Goal: Task Accomplishment & Management: Manage account settings

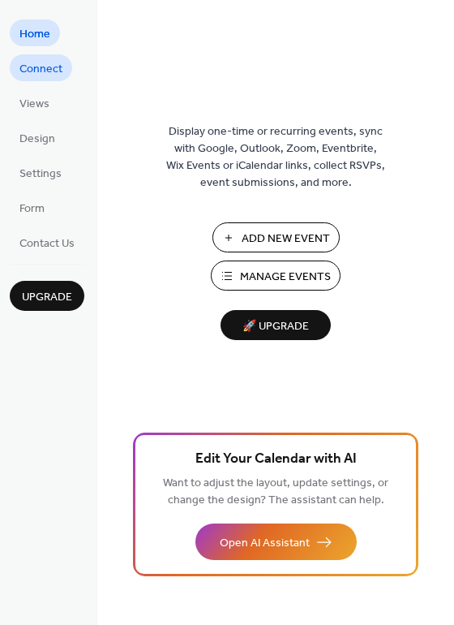
click at [51, 75] on span "Connect" at bounding box center [40, 69] width 43 height 17
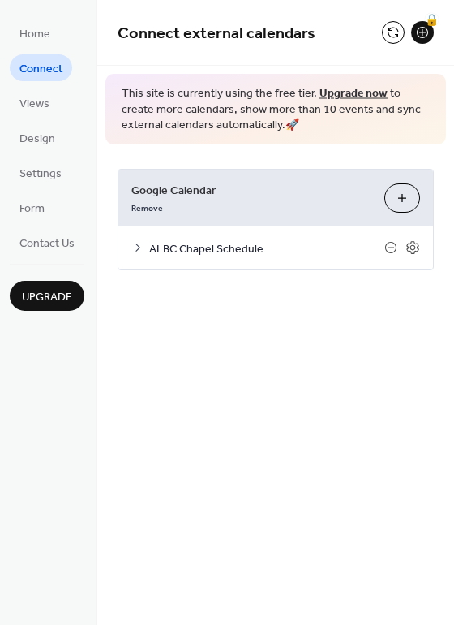
click at [140, 250] on icon at bounding box center [137, 247] width 13 height 13
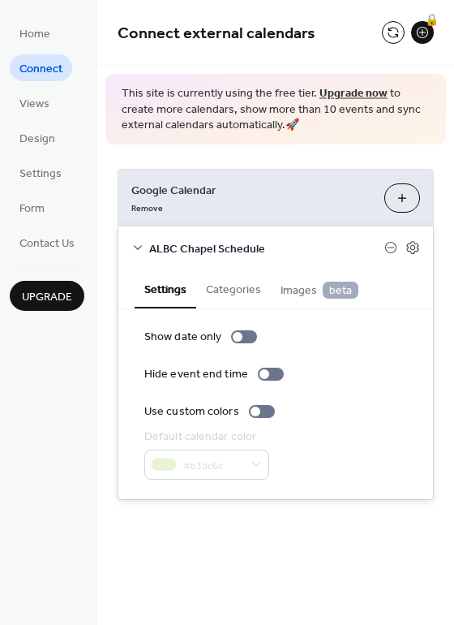
click at [400, 200] on button "Choose Calendars" at bounding box center [402, 197] width 36 height 29
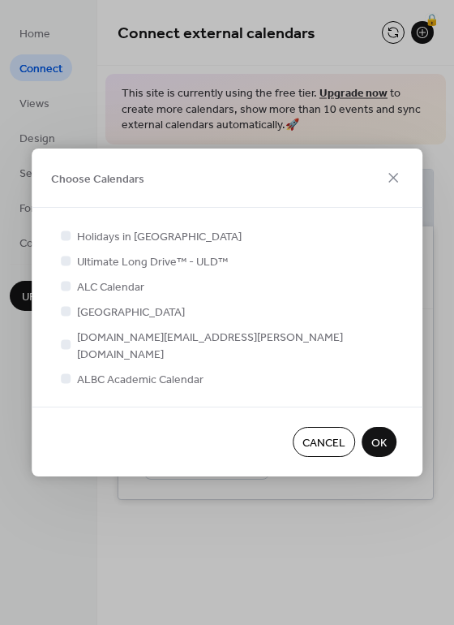
click at [386, 439] on span "OK" at bounding box center [378, 443] width 15 height 17
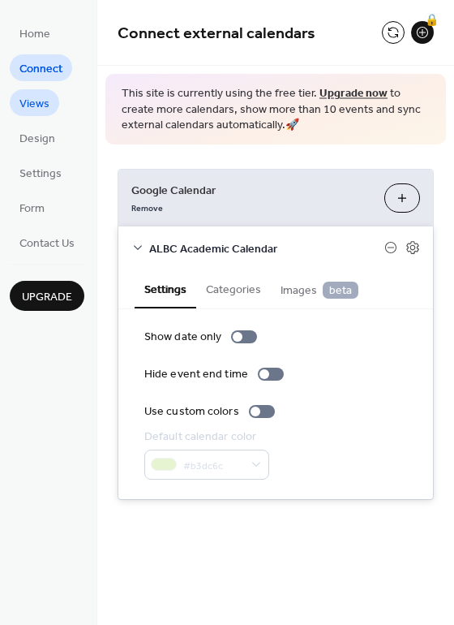
click at [41, 106] on span "Views" at bounding box center [34, 104] width 30 height 17
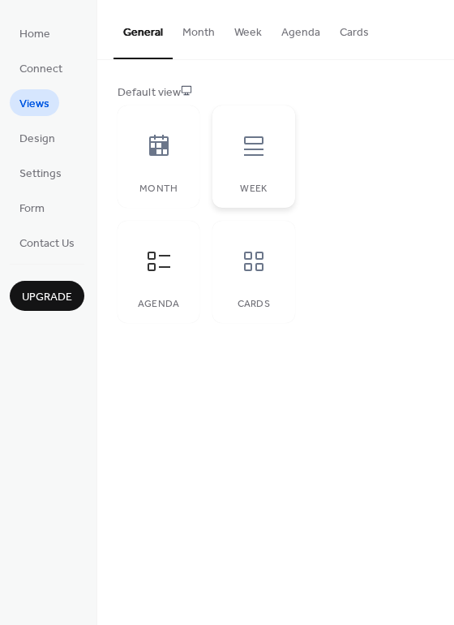
click at [267, 149] on div at bounding box center [254, 146] width 49 height 49
click at [260, 266] on icon at bounding box center [254, 261] width 26 height 26
click at [162, 266] on icon at bounding box center [159, 260] width 23 height 19
